Goal: Task Accomplishment & Management: Manage account settings

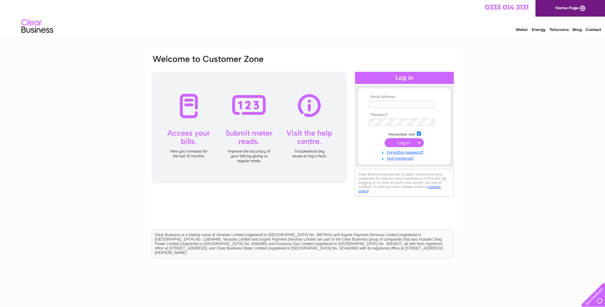
type input "grahamfryers@icloud.com"
click at [397, 143] on input "submit" at bounding box center [404, 142] width 39 height 9
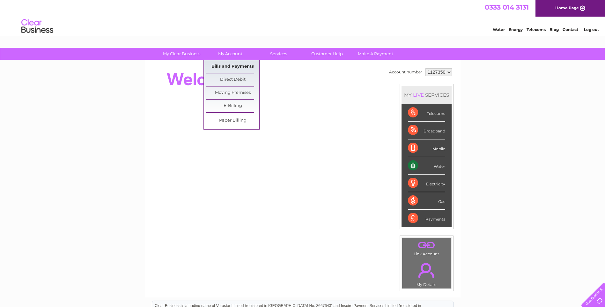
click at [232, 66] on link "Bills and Payments" at bounding box center [232, 66] width 53 height 13
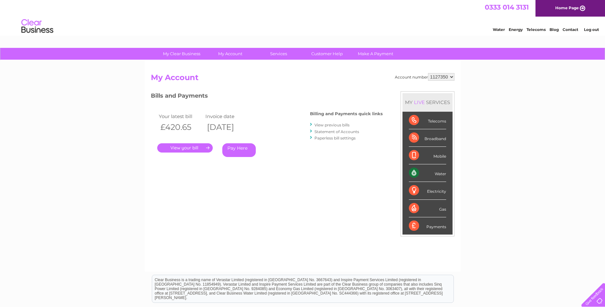
click at [320, 126] on link "View previous bills" at bounding box center [331, 124] width 35 height 5
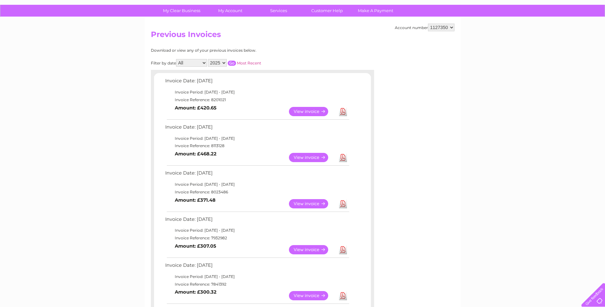
scroll to position [32, 0]
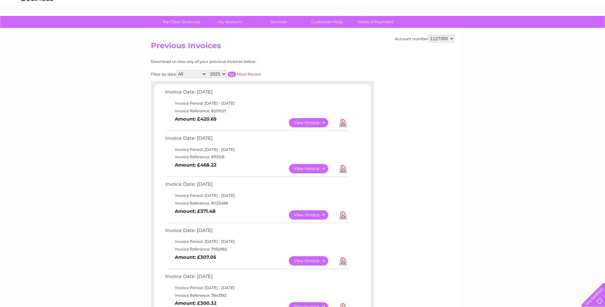
click at [308, 123] on link "View" at bounding box center [312, 122] width 47 height 9
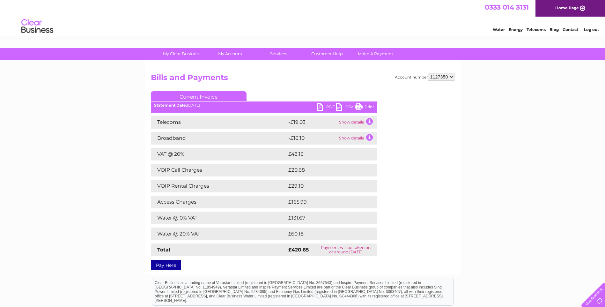
click at [326, 108] on link "PDF" at bounding box center [326, 107] width 19 height 9
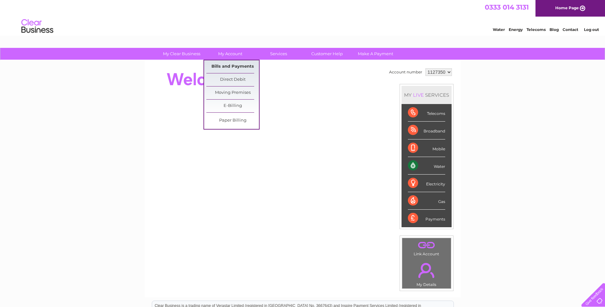
click at [233, 65] on link "Bills and Payments" at bounding box center [232, 66] width 53 height 13
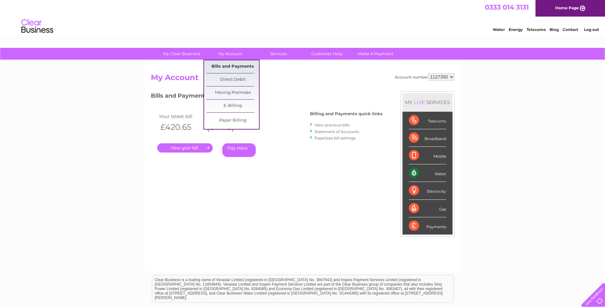
click at [232, 65] on link "Bills and Payments" at bounding box center [232, 66] width 53 height 13
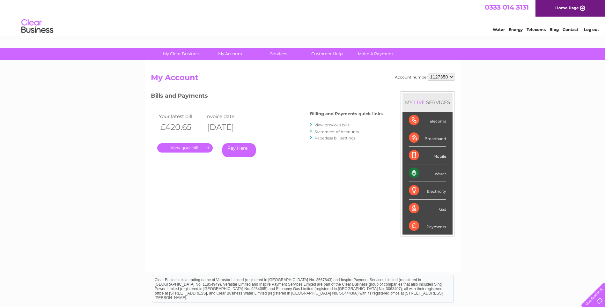
click at [329, 125] on link "View previous bills" at bounding box center [331, 124] width 35 height 5
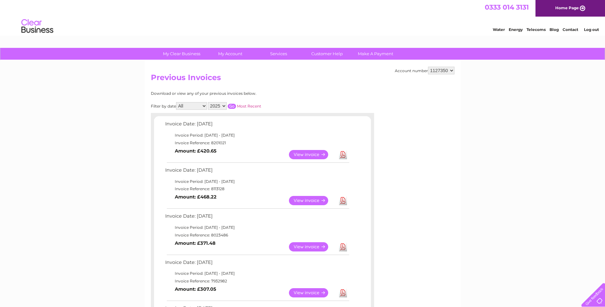
click at [299, 199] on link "View" at bounding box center [312, 200] width 47 height 9
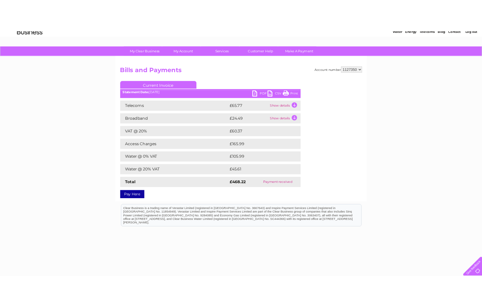
scroll to position [17, 0]
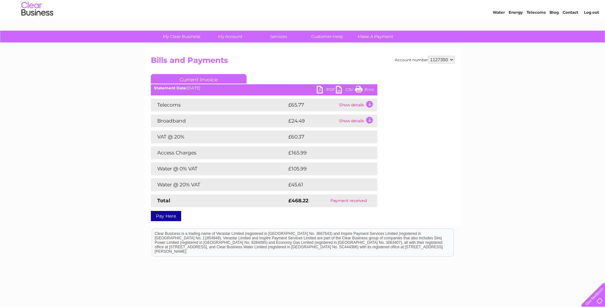
click at [327, 89] on link "PDF" at bounding box center [326, 90] width 19 height 9
